Goal: Task Accomplishment & Management: Manage account settings

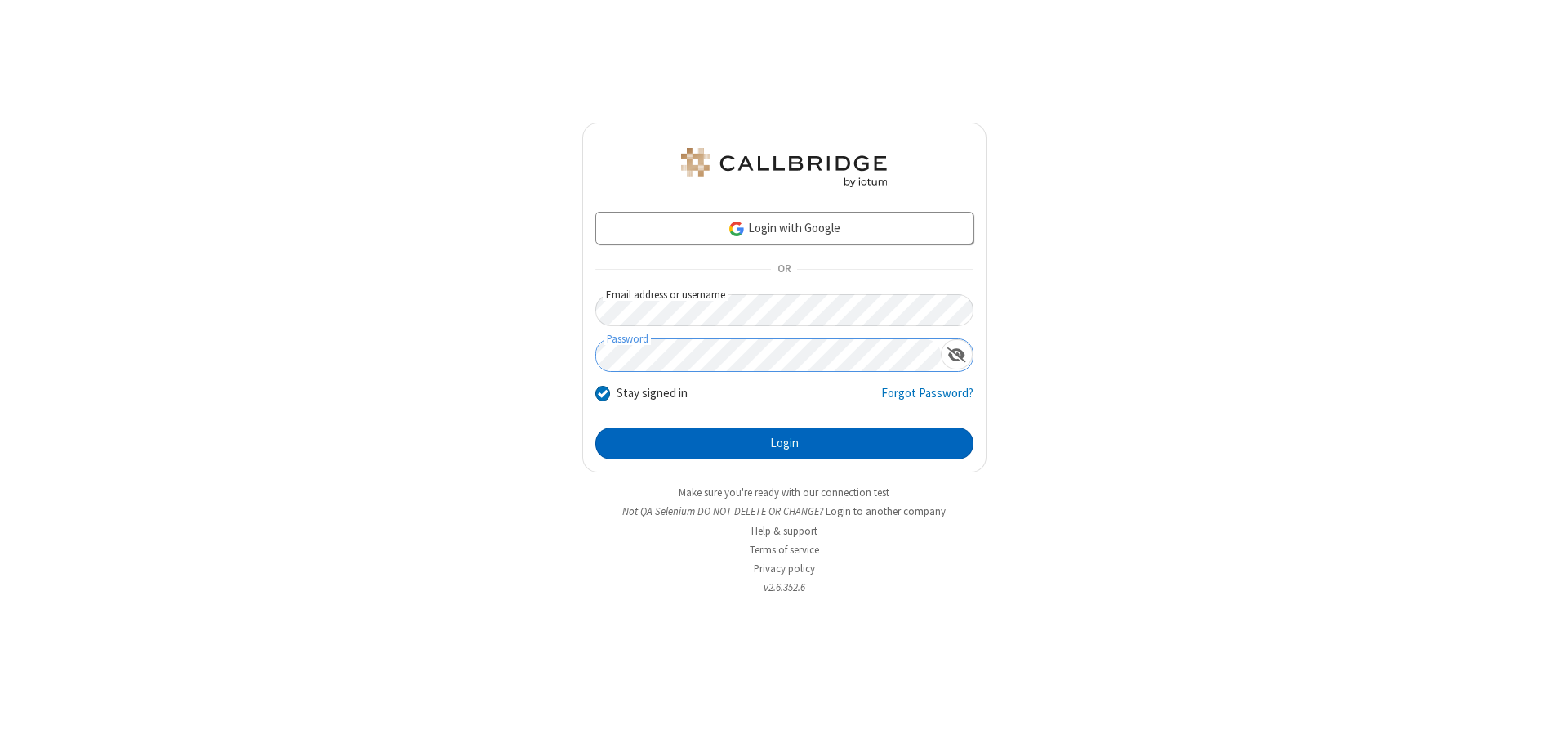
click at [784, 443] on button "Login" at bounding box center [784, 443] width 379 height 33
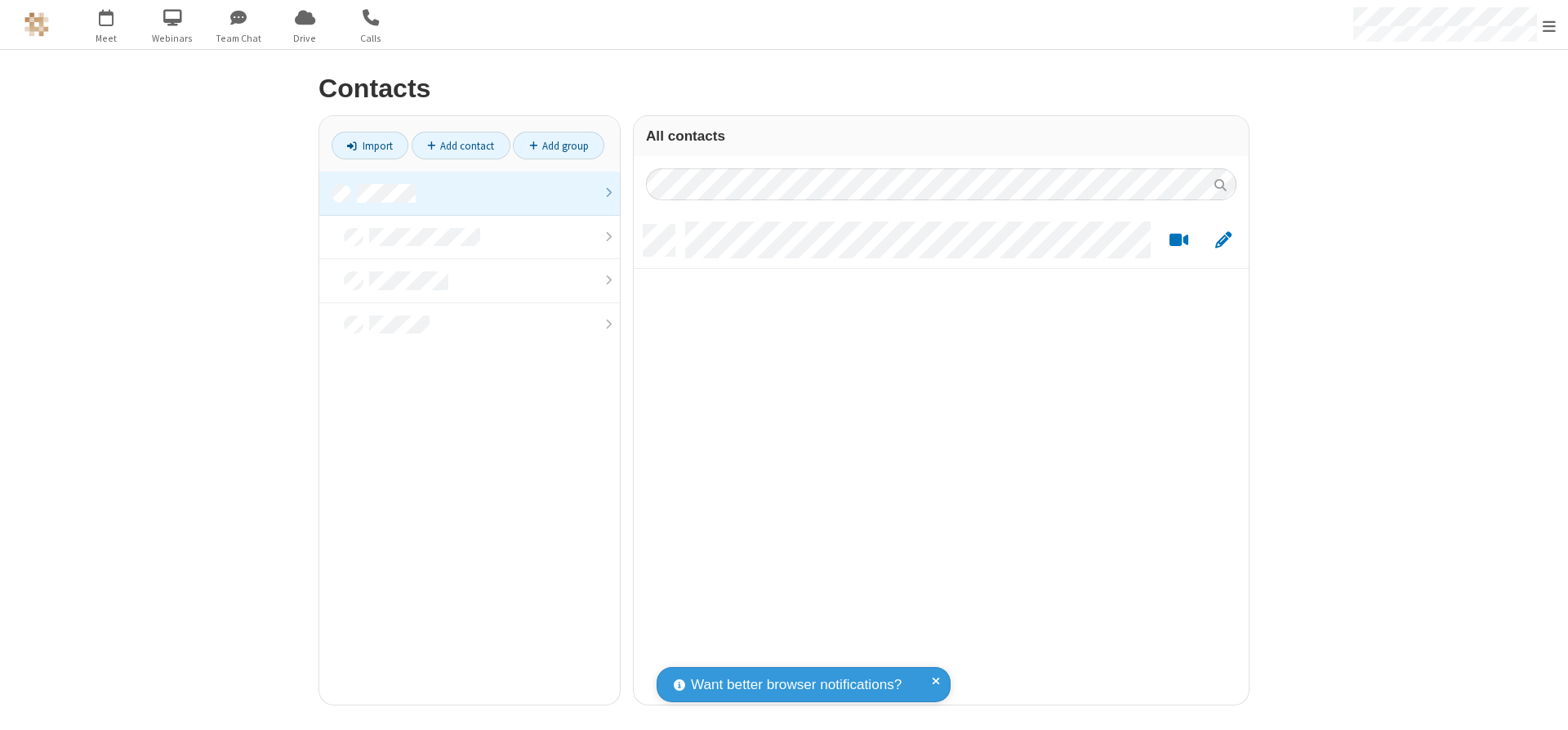
scroll to position [480, 603]
click at [470, 193] on link at bounding box center [469, 193] width 300 height 44
click at [461, 145] on link "Add contact" at bounding box center [461, 145] width 99 height 27
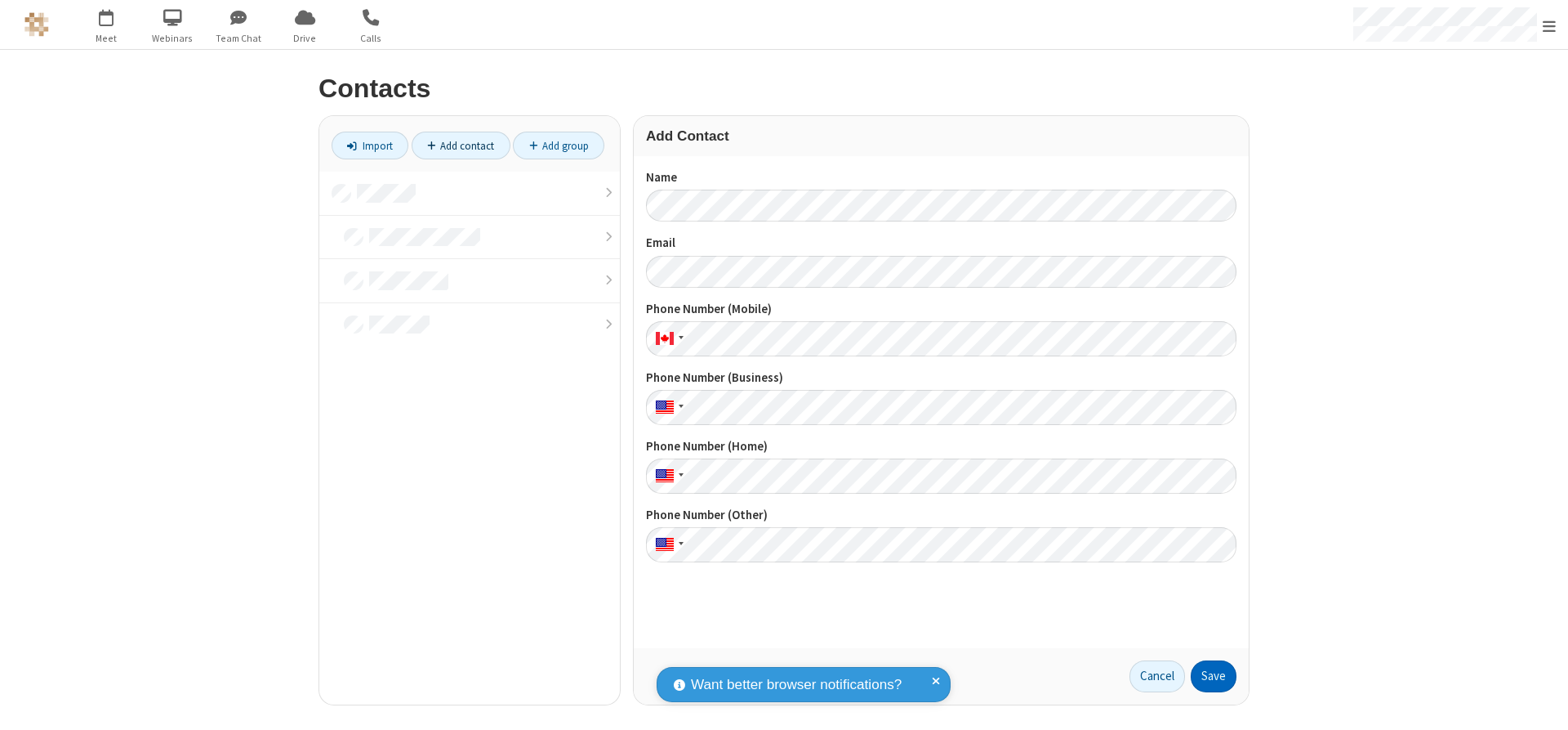
click at [1213, 675] on button "Save" at bounding box center [1213, 676] width 46 height 33
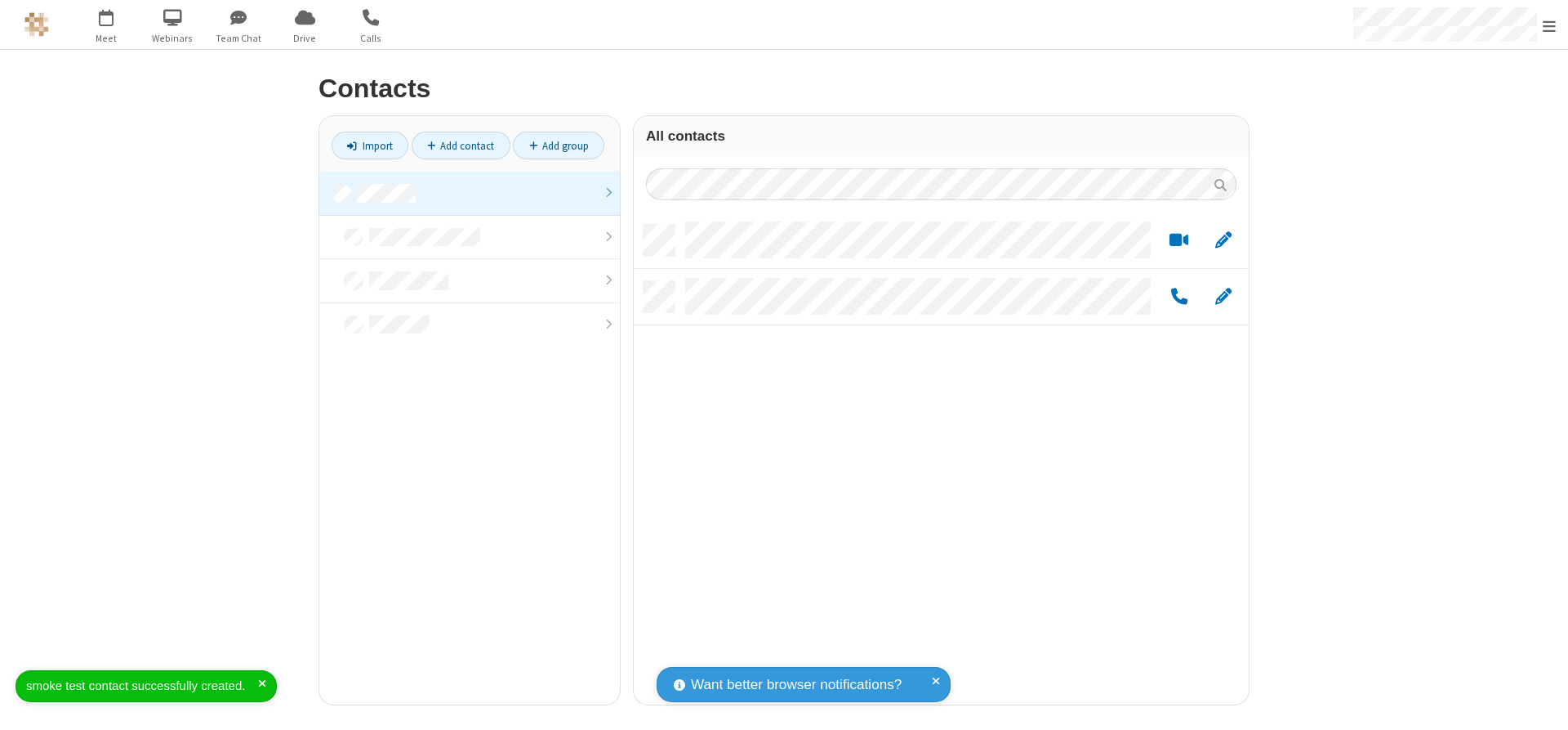
scroll to position [480, 603]
click at [461, 145] on link "Add contact" at bounding box center [461, 145] width 99 height 27
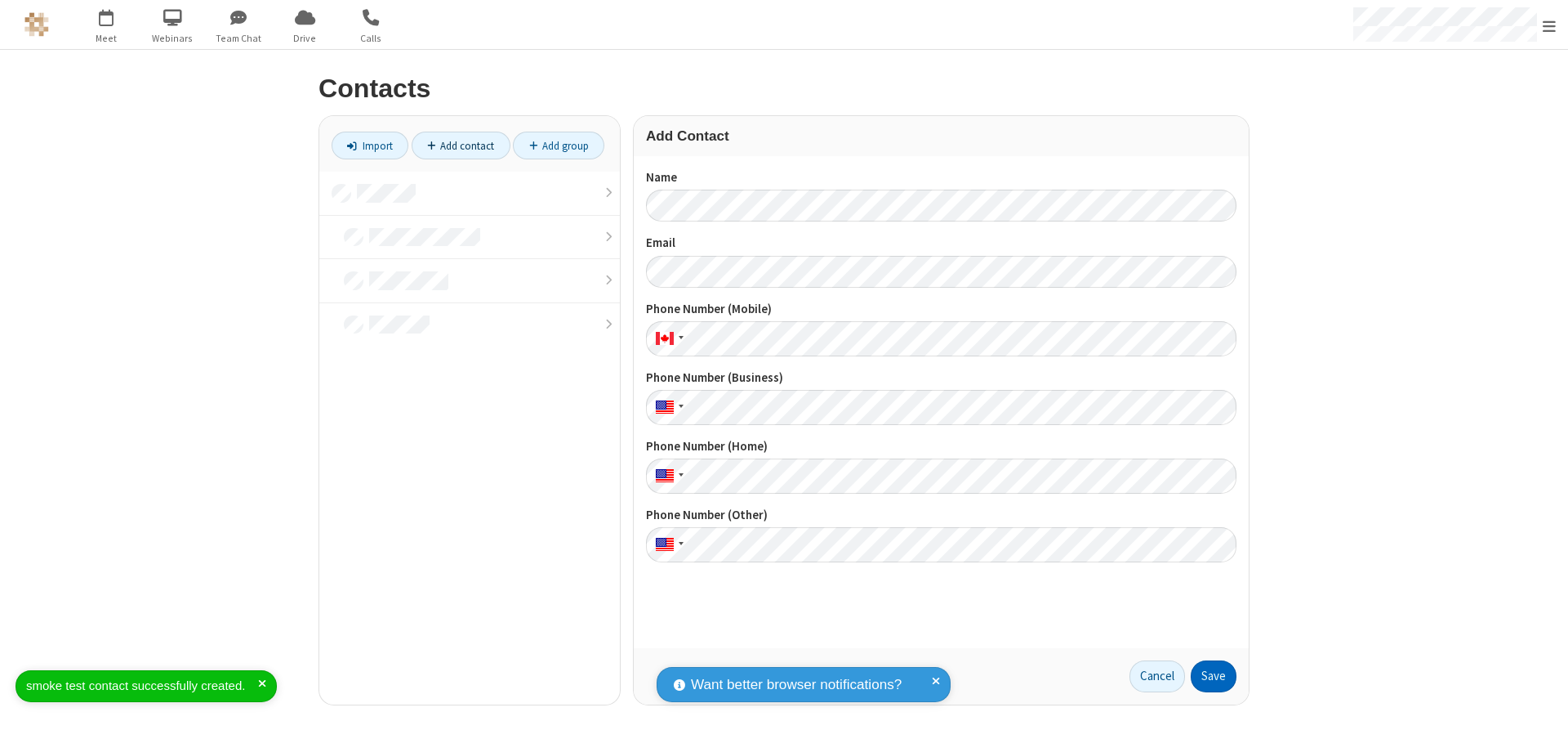
click at [1213, 675] on button "Save" at bounding box center [1213, 676] width 46 height 33
